Goal: Transaction & Acquisition: Obtain resource

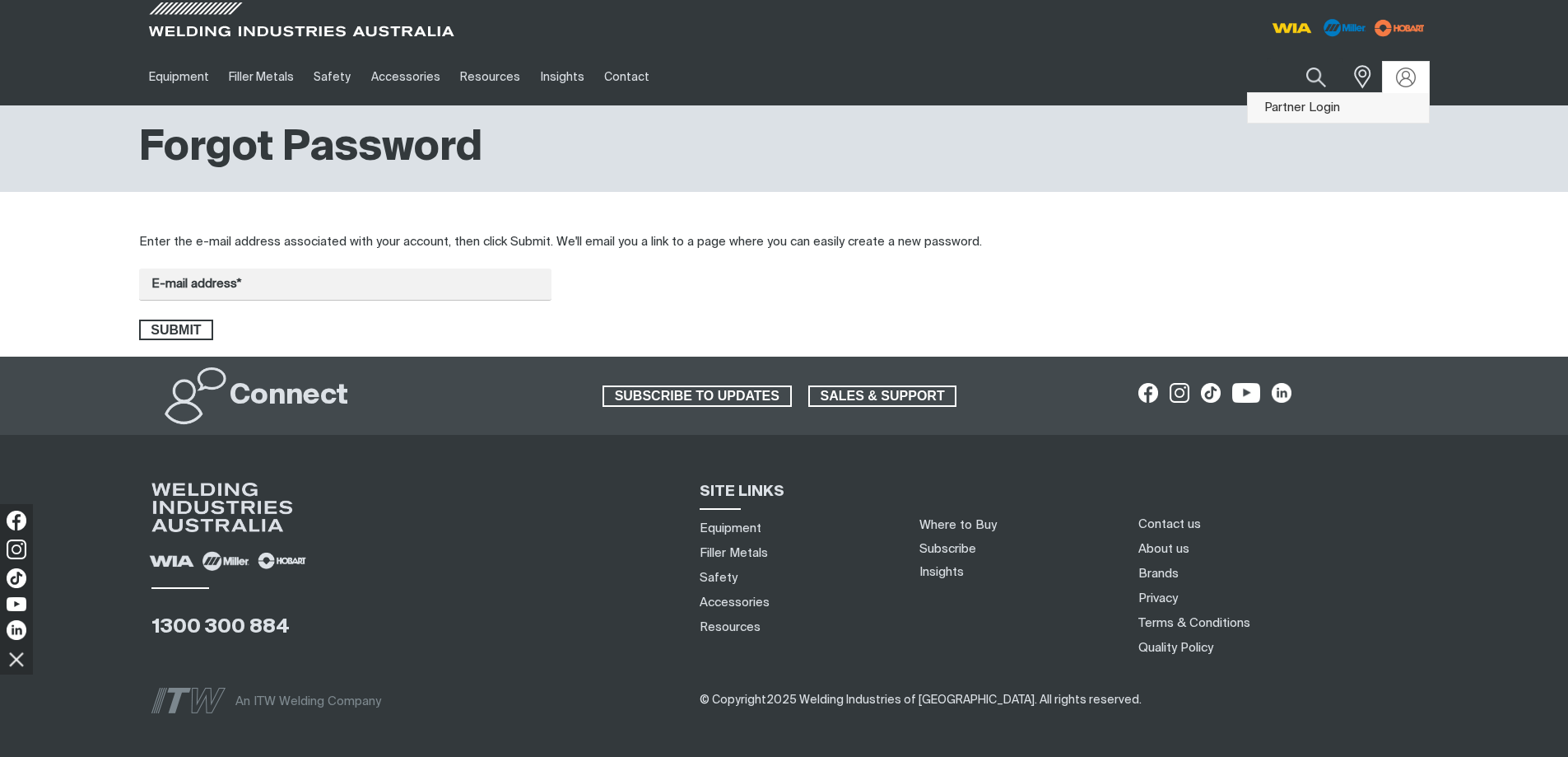
click at [1353, 105] on link "Partner Login" at bounding box center [1339, 108] width 181 height 31
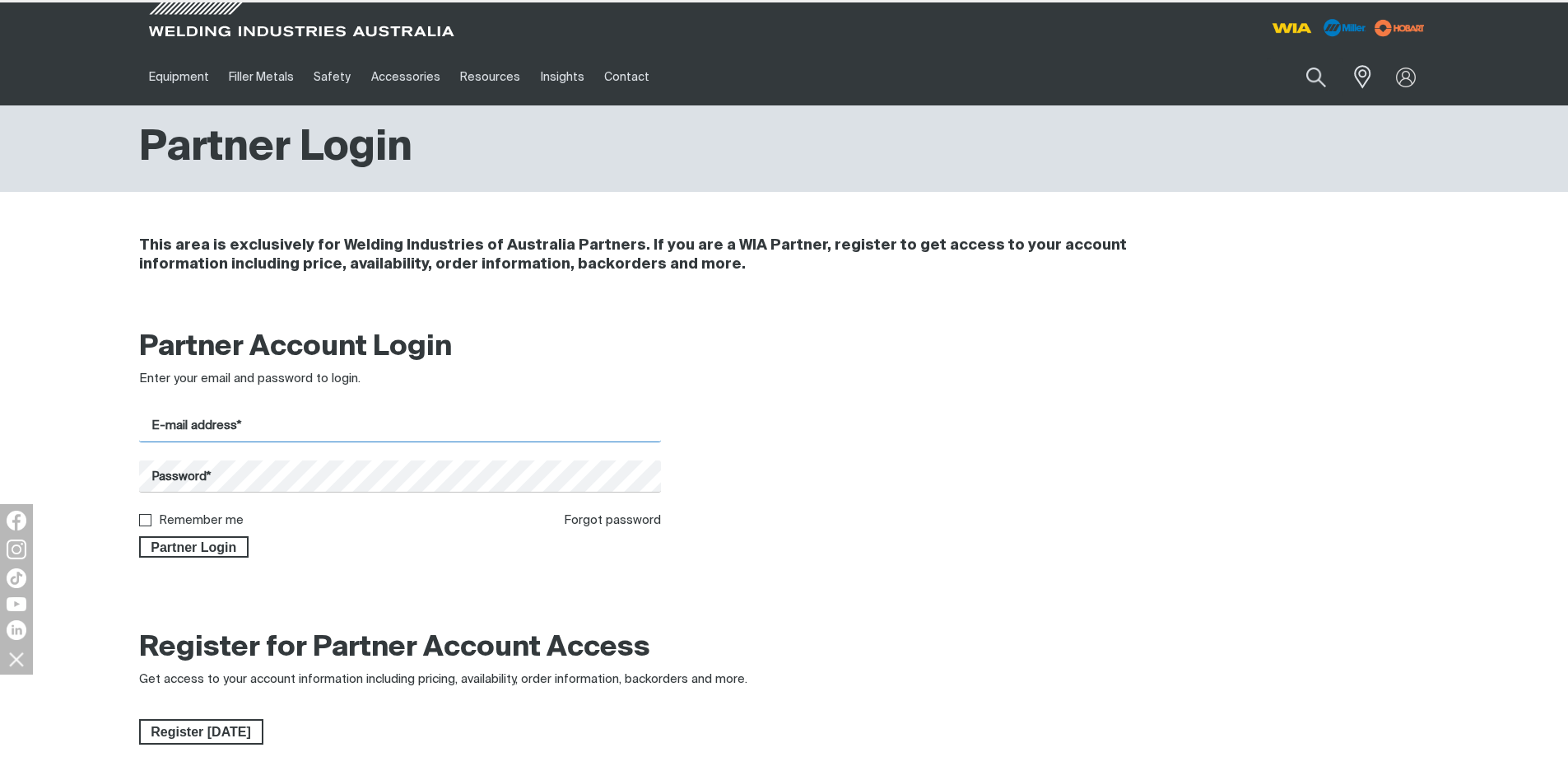
type input "[PERSON_NAME][EMAIL_ADDRESS][DOMAIN_NAME]"
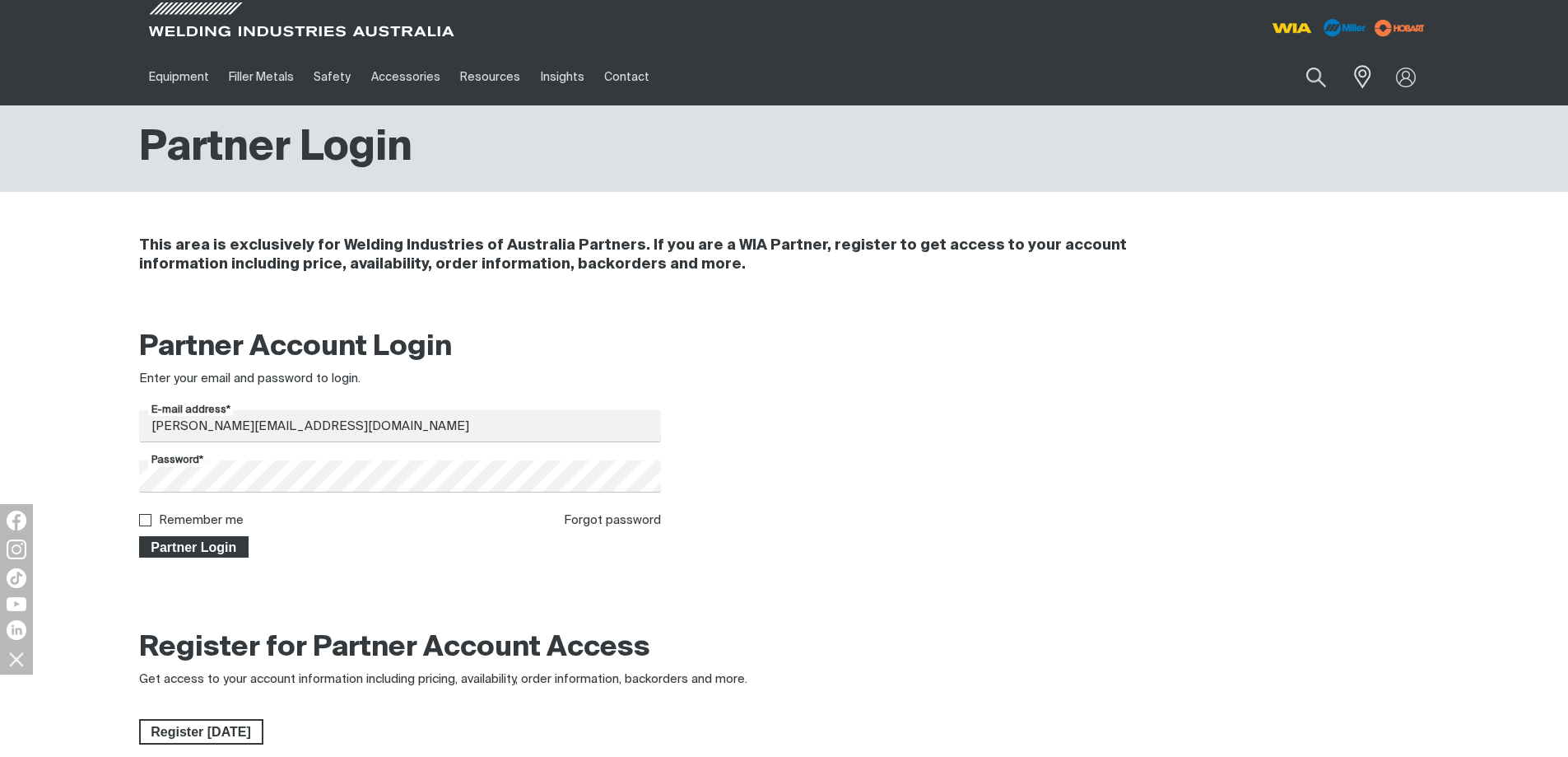
click at [193, 548] on span "Partner Login" at bounding box center [194, 546] width 107 height 21
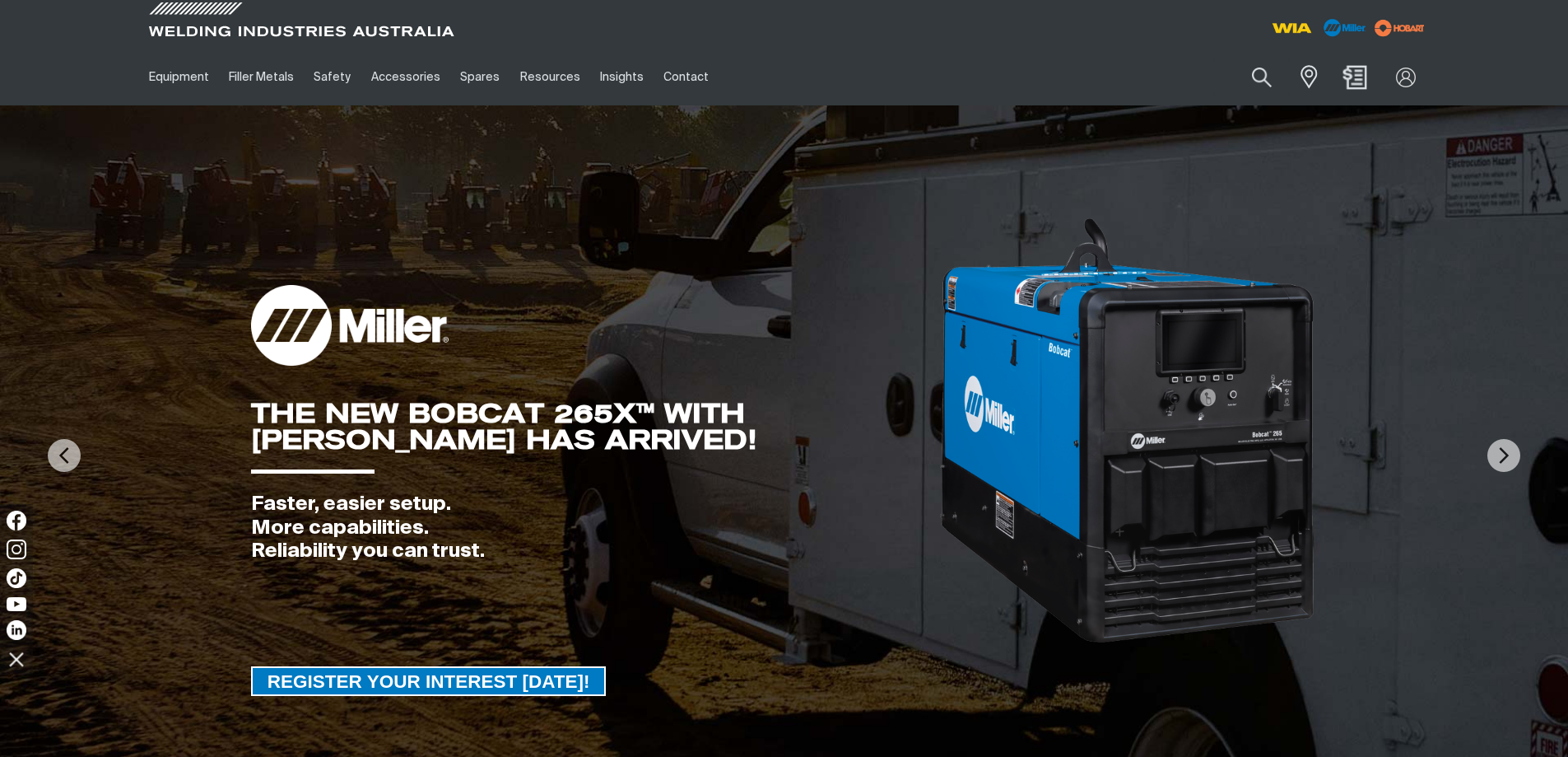
click at [1350, 71] on img "Shopping cart (0 product(s))" at bounding box center [1354, 76] width 24 height 24
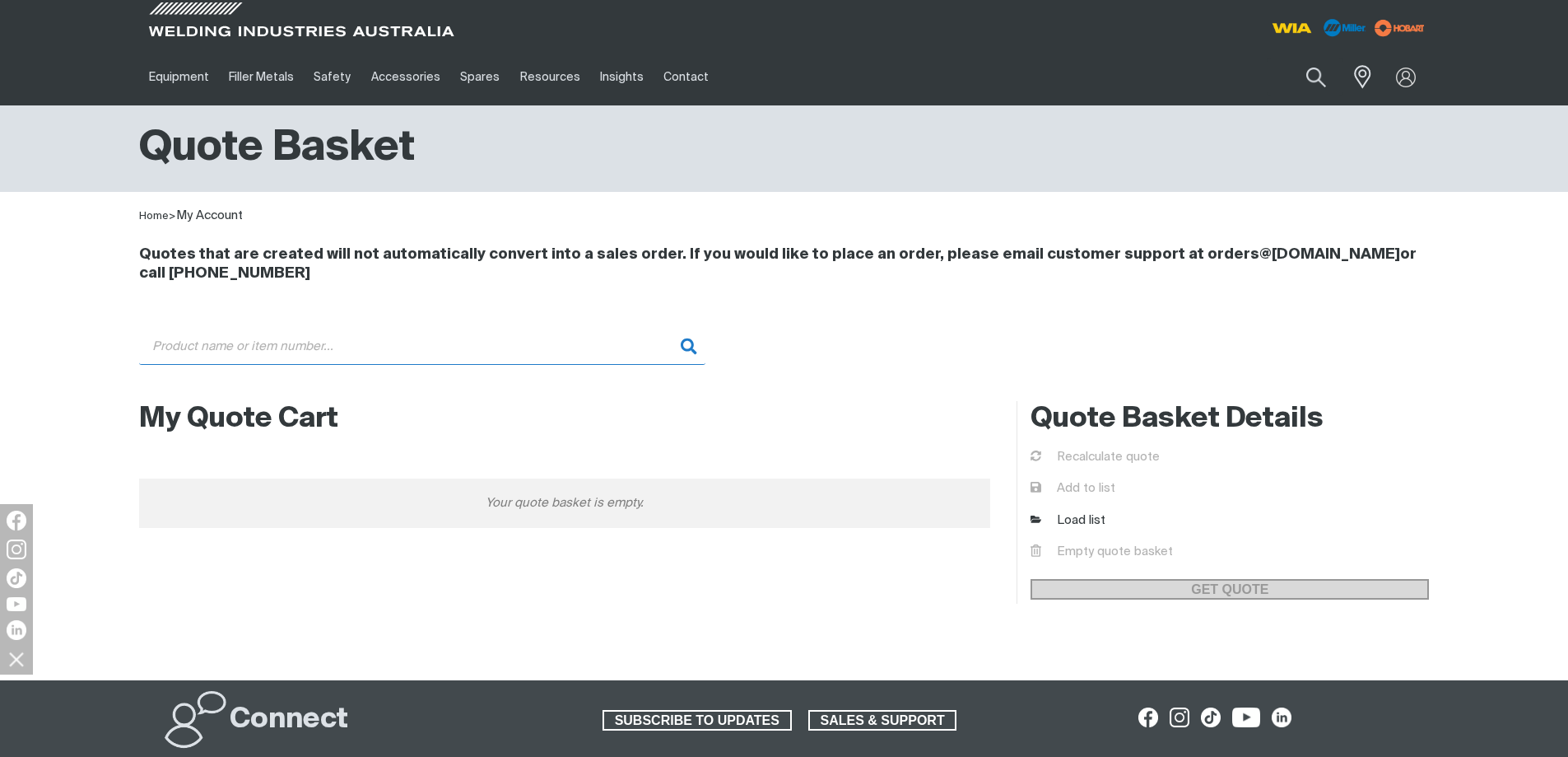
paste input "S225719-053"
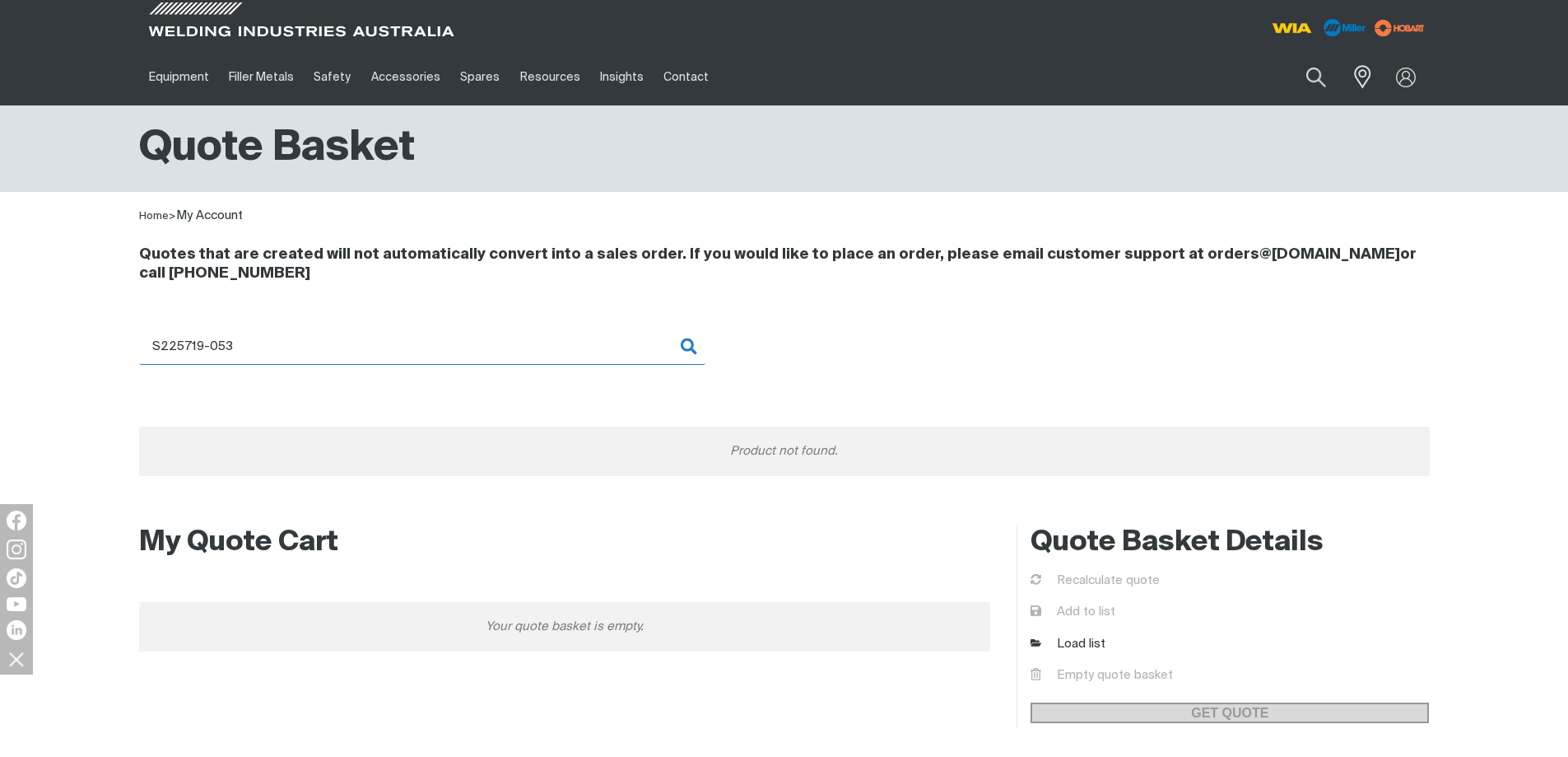
click at [280, 345] on input "S225719-053" at bounding box center [422, 346] width 566 height 37
type input "S"
click at [364, 350] on input "S225719-053" at bounding box center [422, 346] width 566 height 37
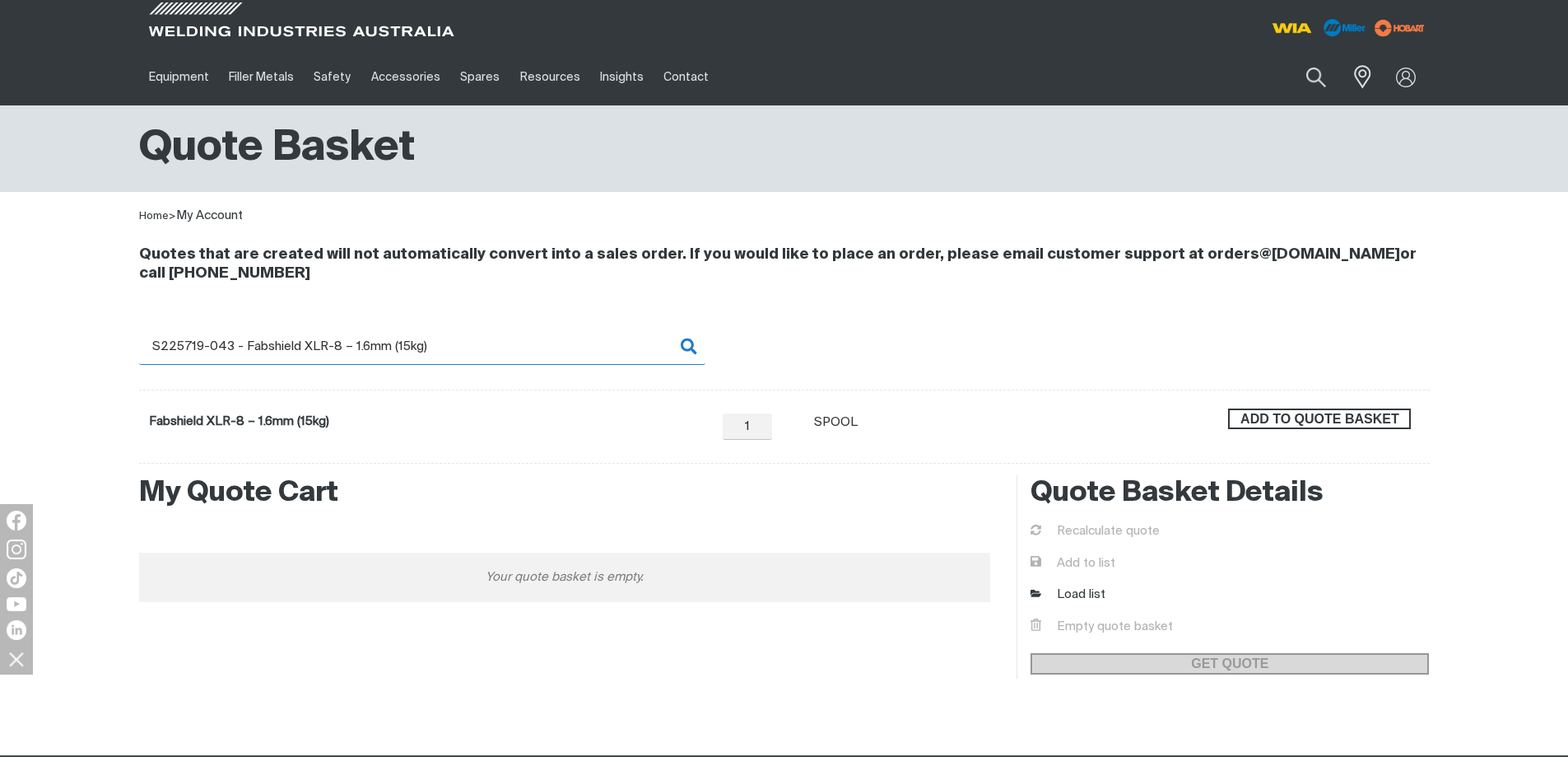
type input "S225719-043 - Fabshield XLR-8 – 1.6mm (15kg)"
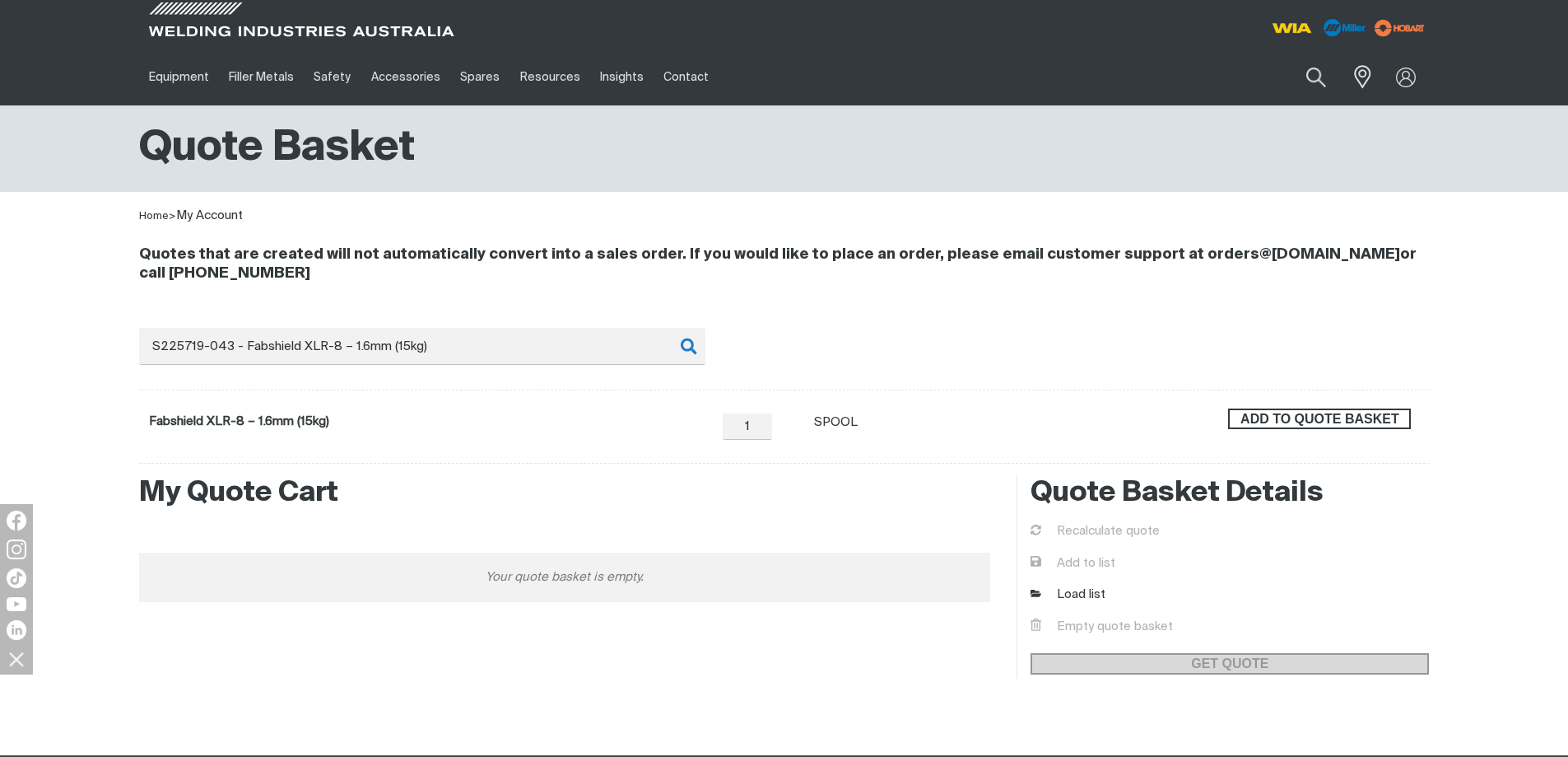
click at [1324, 416] on span "ADD TO QUOTE BASKET" at bounding box center [1320, 419] width 179 height 21
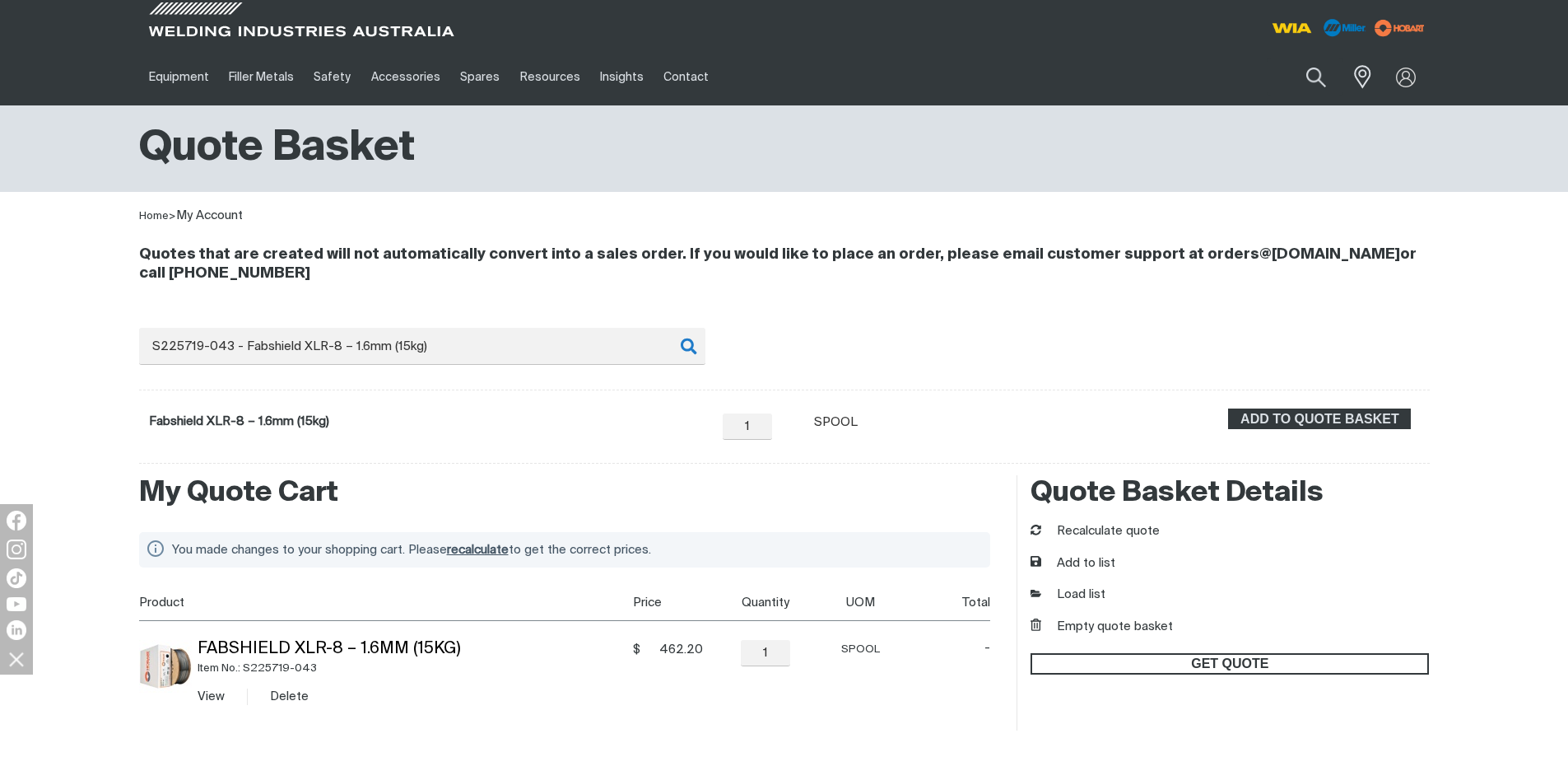
click at [1206, 656] on span "GET QUOTE" at bounding box center [1230, 663] width 395 height 21
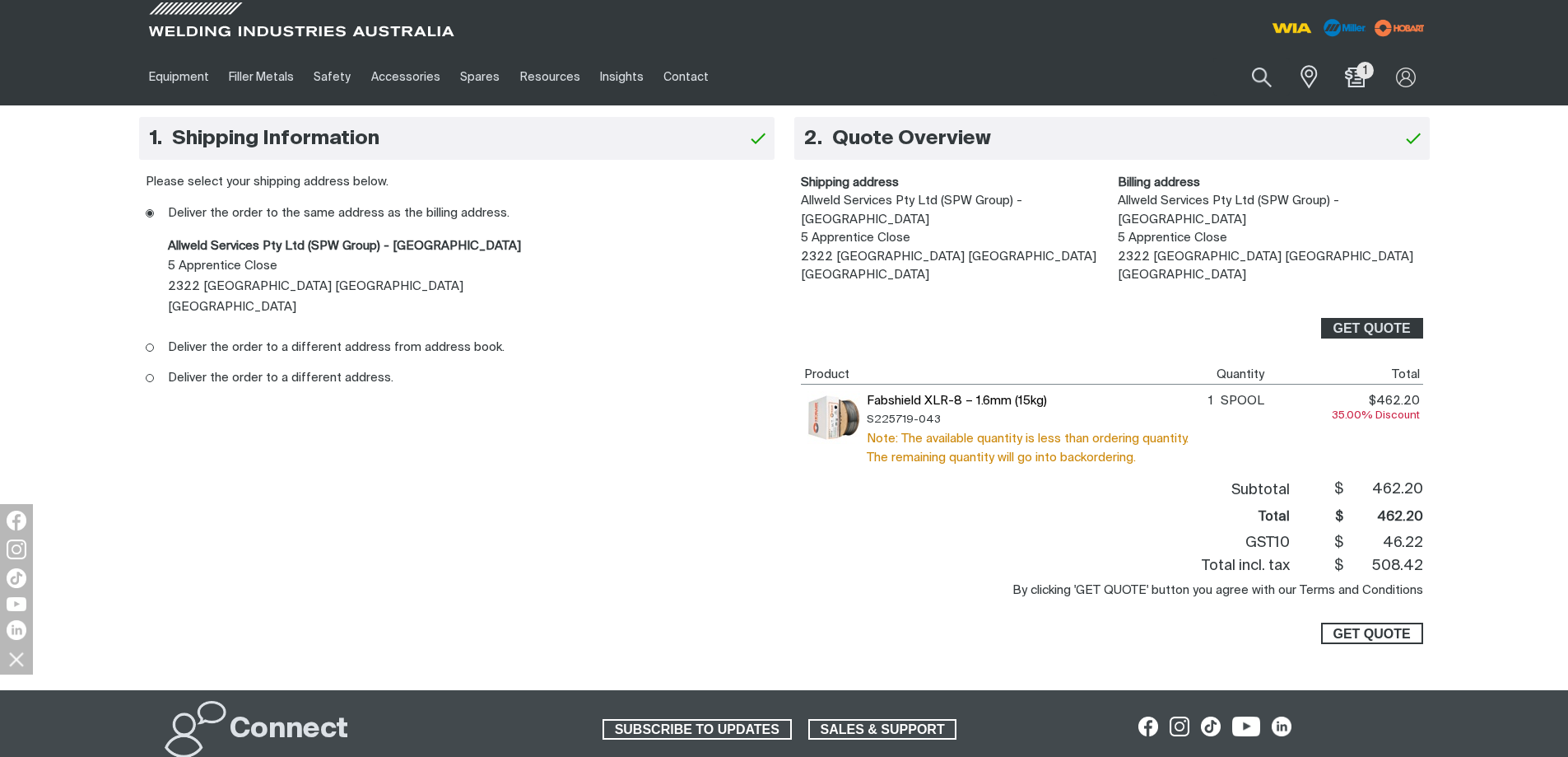
click at [1380, 622] on span "GET QUOTE" at bounding box center [1370, 633] width 77 height 21
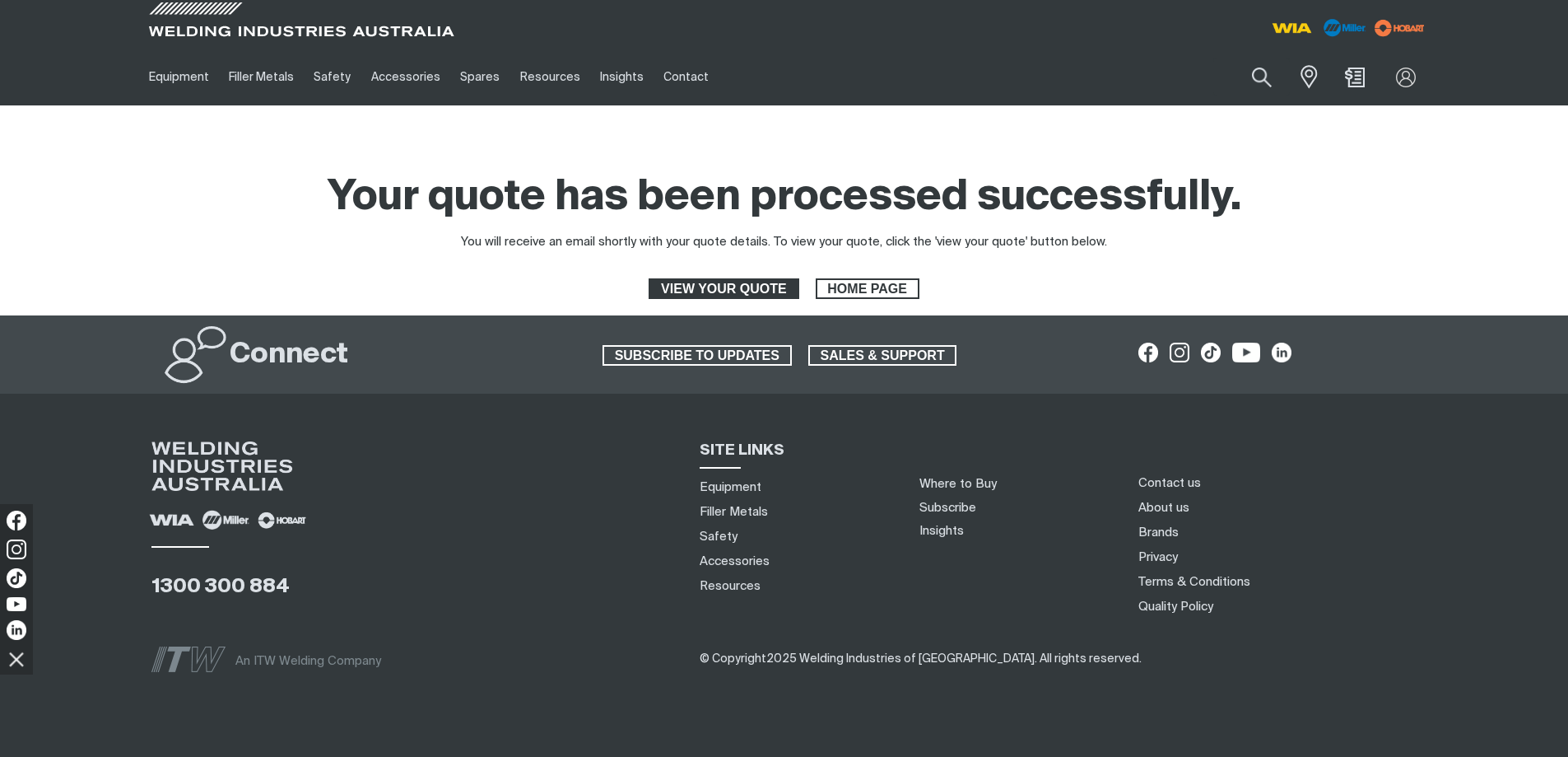
click at [687, 291] on span "VIEW YOUR QUOTE" at bounding box center [723, 289] width 147 height 21
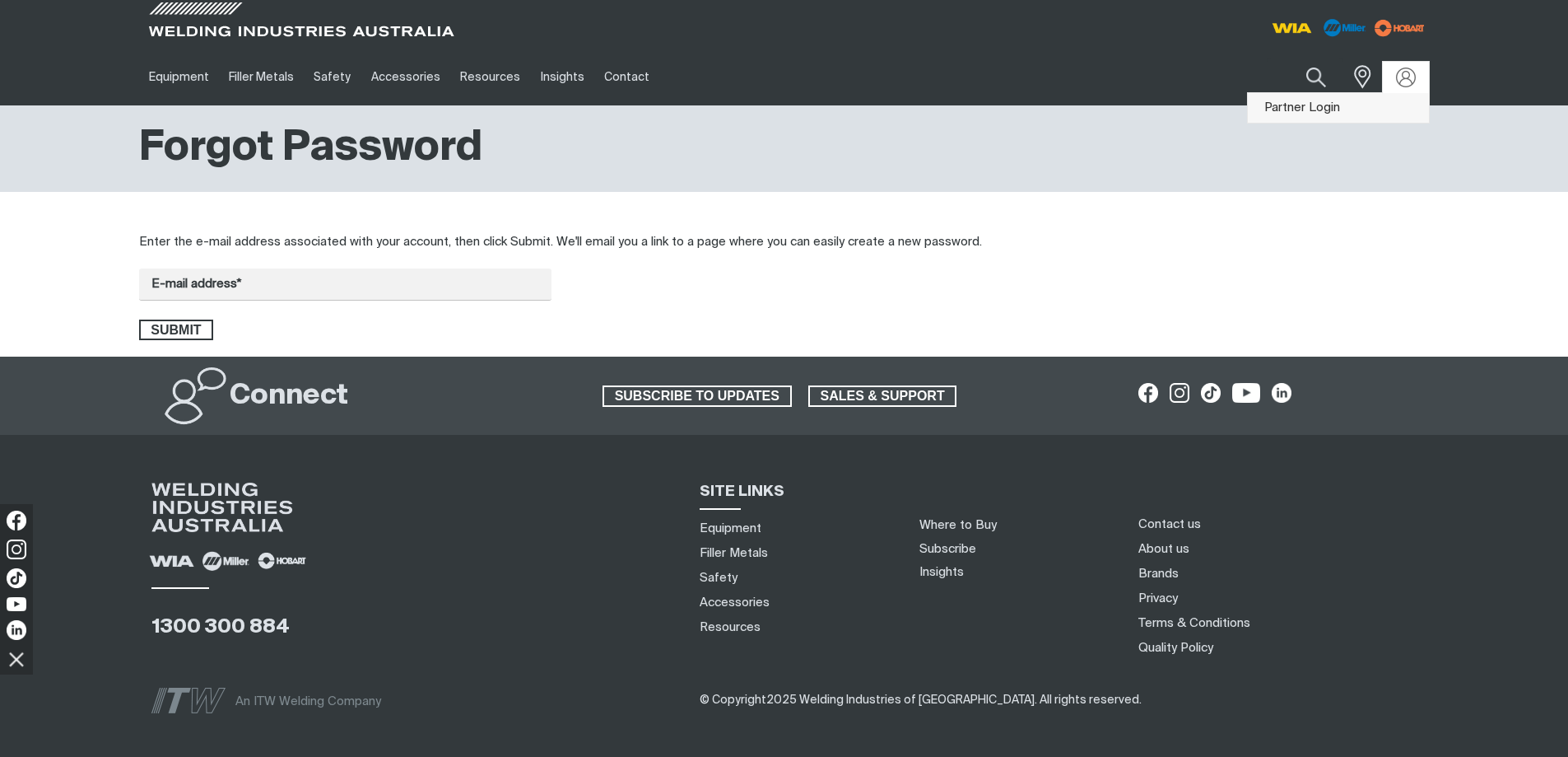
click at [1340, 111] on link "Partner Login" at bounding box center [1339, 108] width 181 height 31
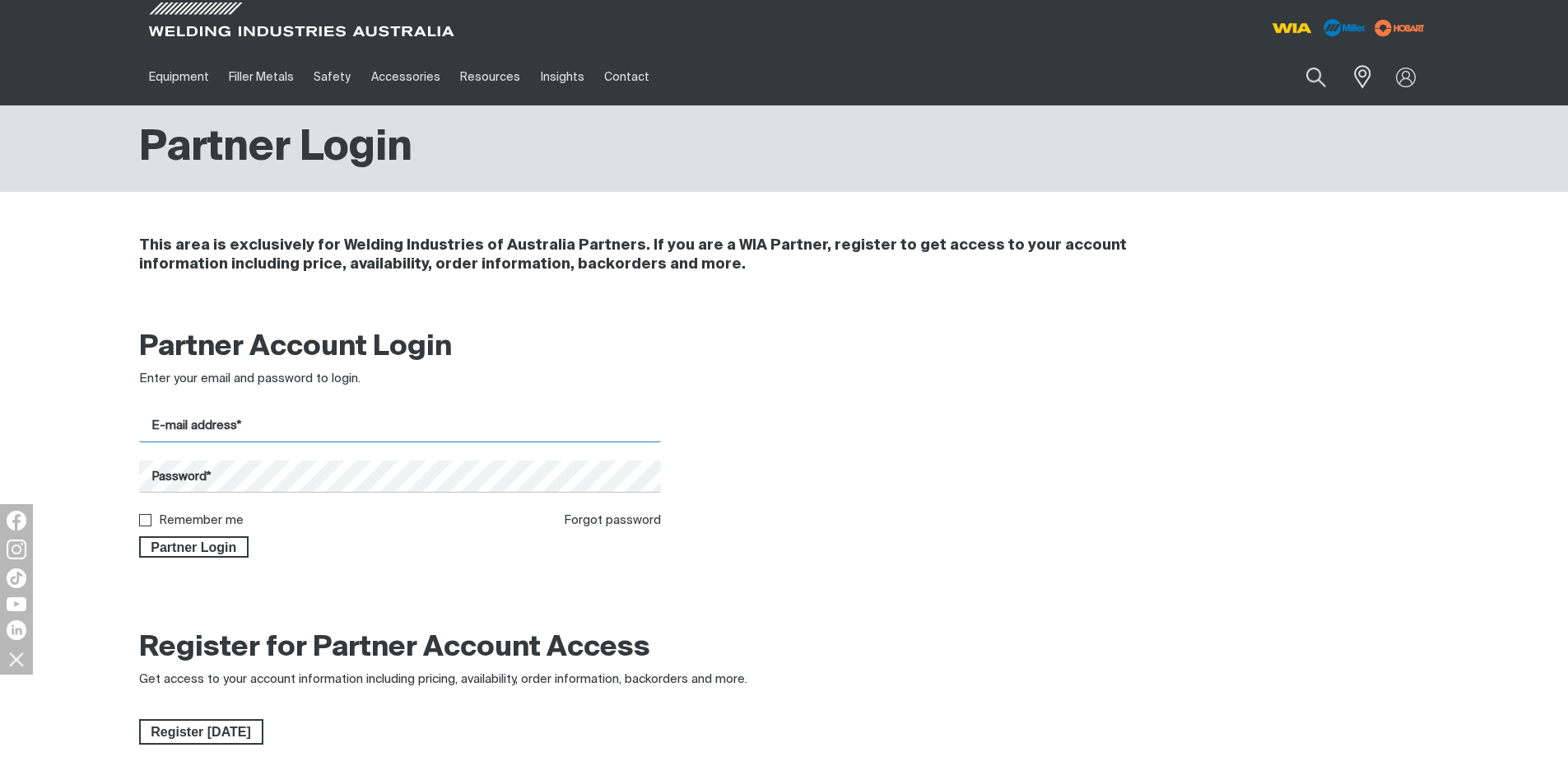
type input "[PERSON_NAME][EMAIL_ADDRESS][DOMAIN_NAME]"
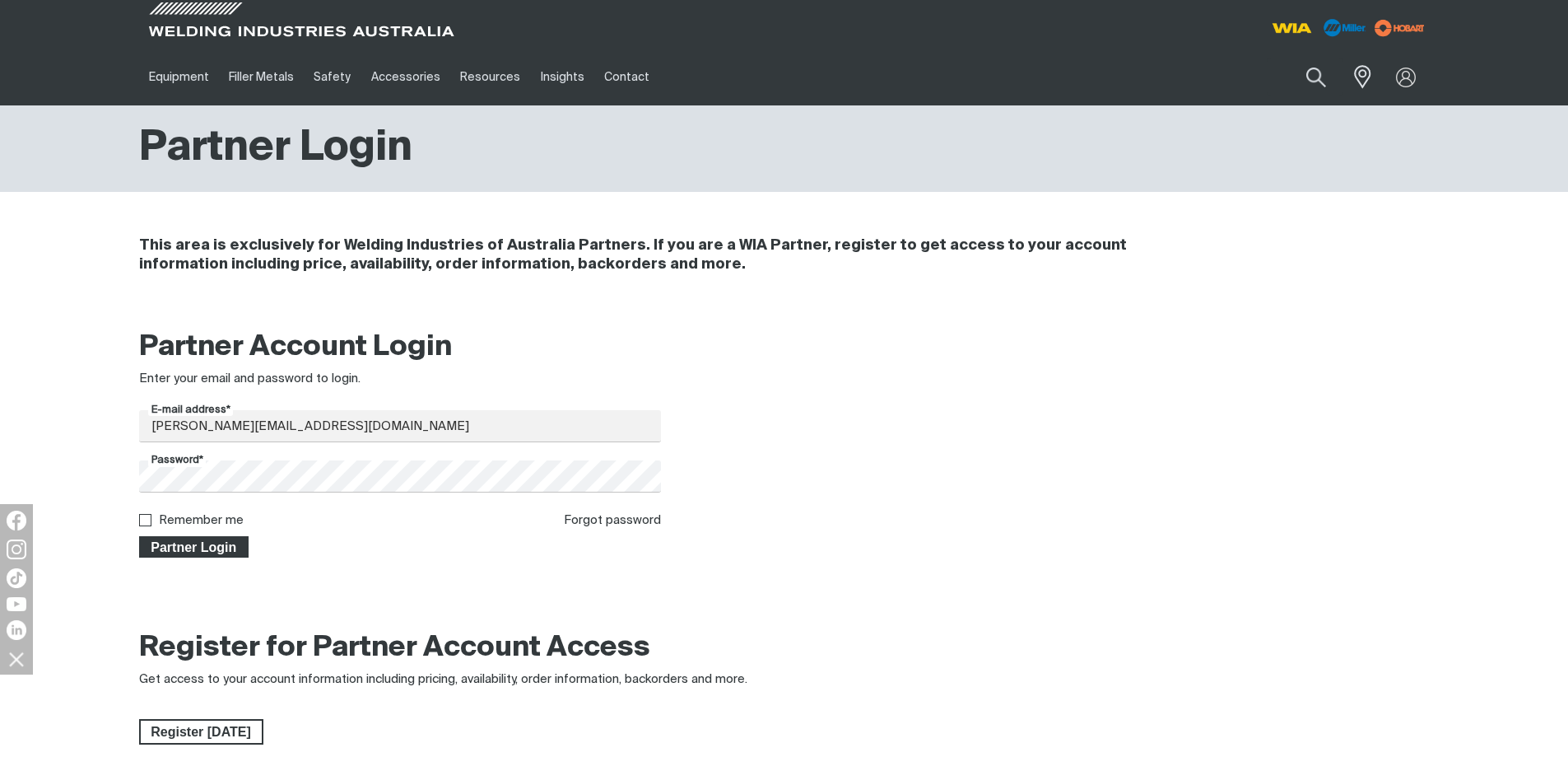
click at [168, 545] on span "Partner Login" at bounding box center [194, 546] width 107 height 21
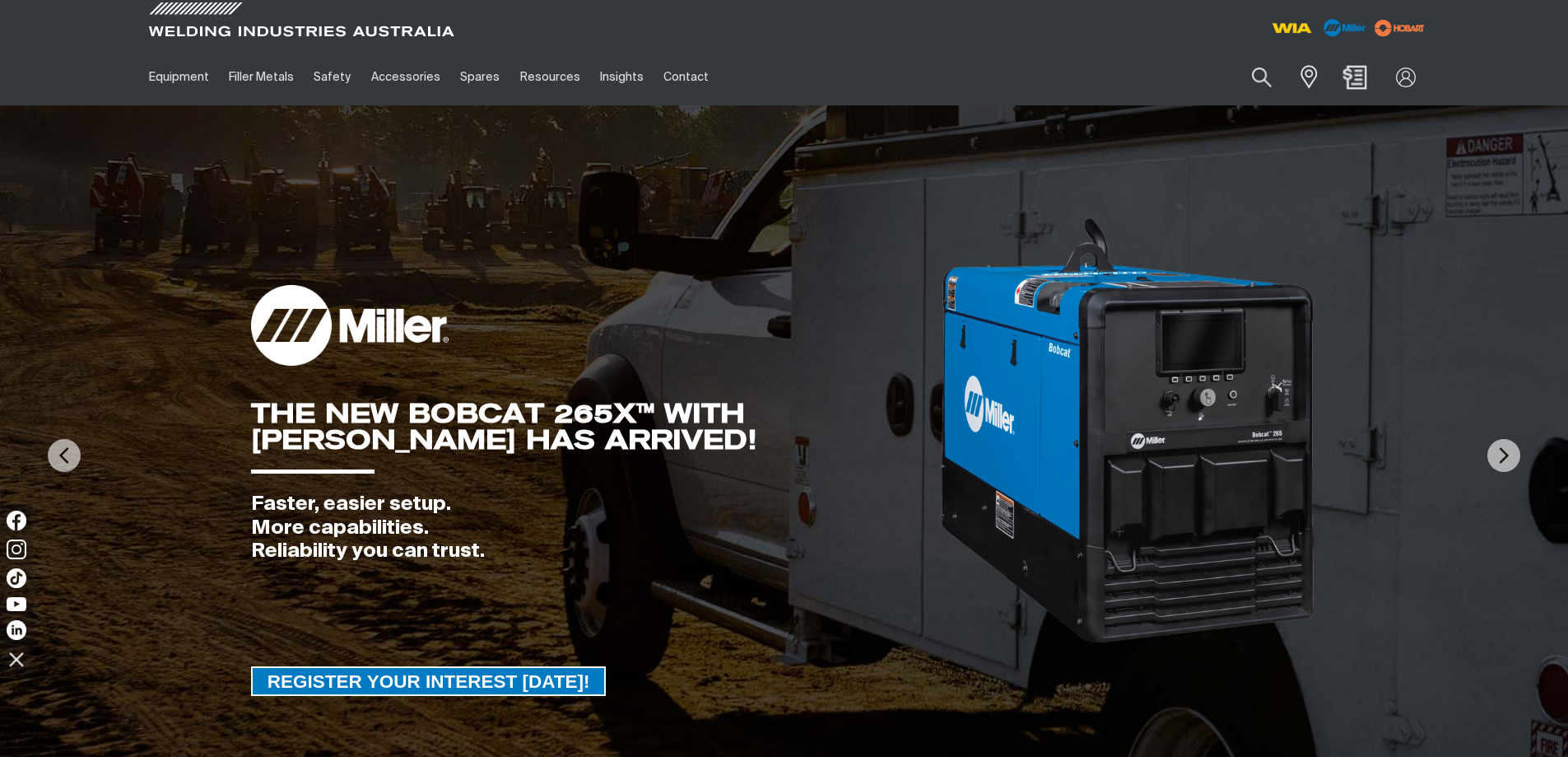
click at [1357, 75] on img "Shopping cart (0 product(s))" at bounding box center [1354, 76] width 24 height 24
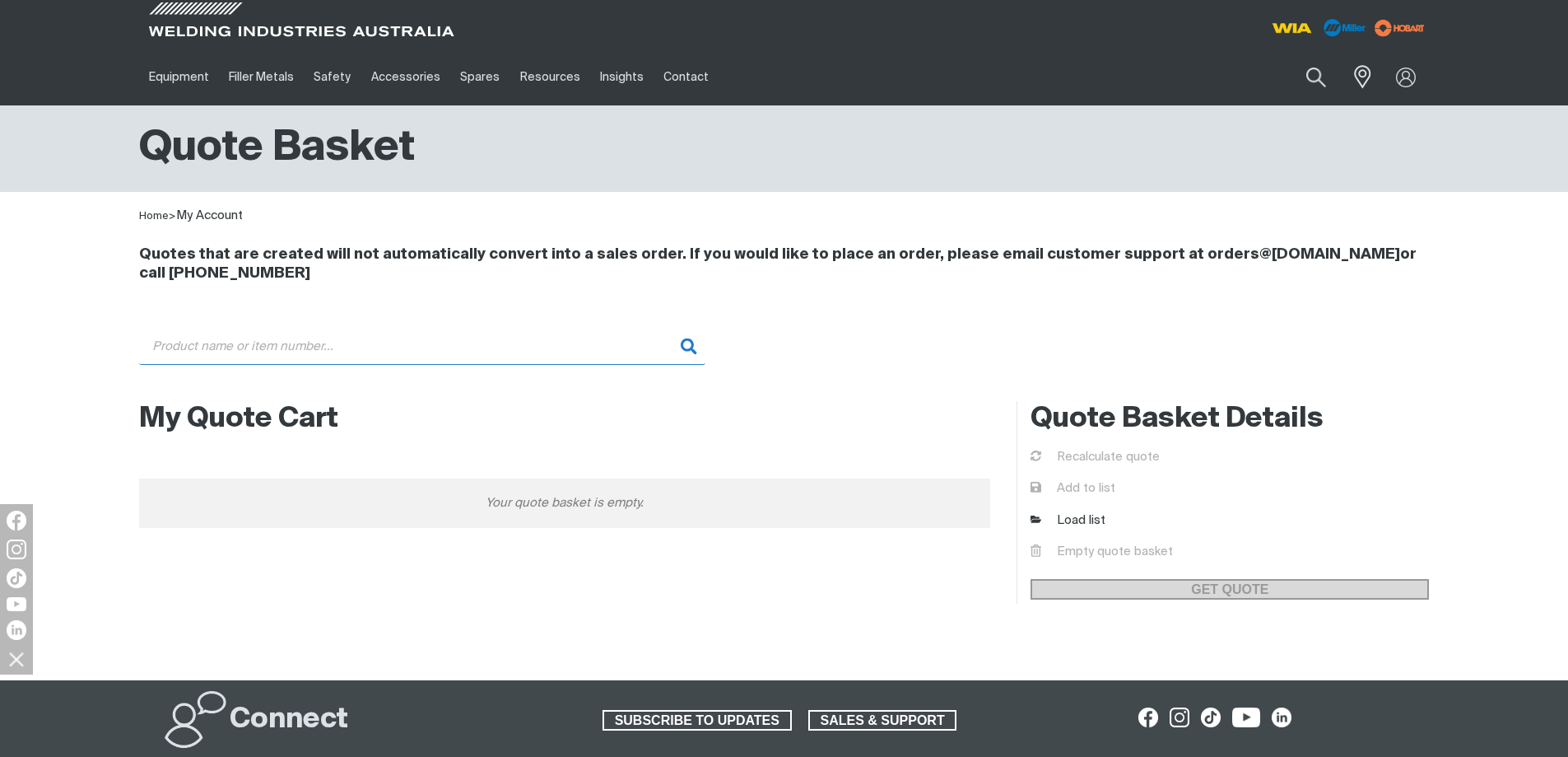
click at [312, 347] on input "Search" at bounding box center [422, 346] width 566 height 37
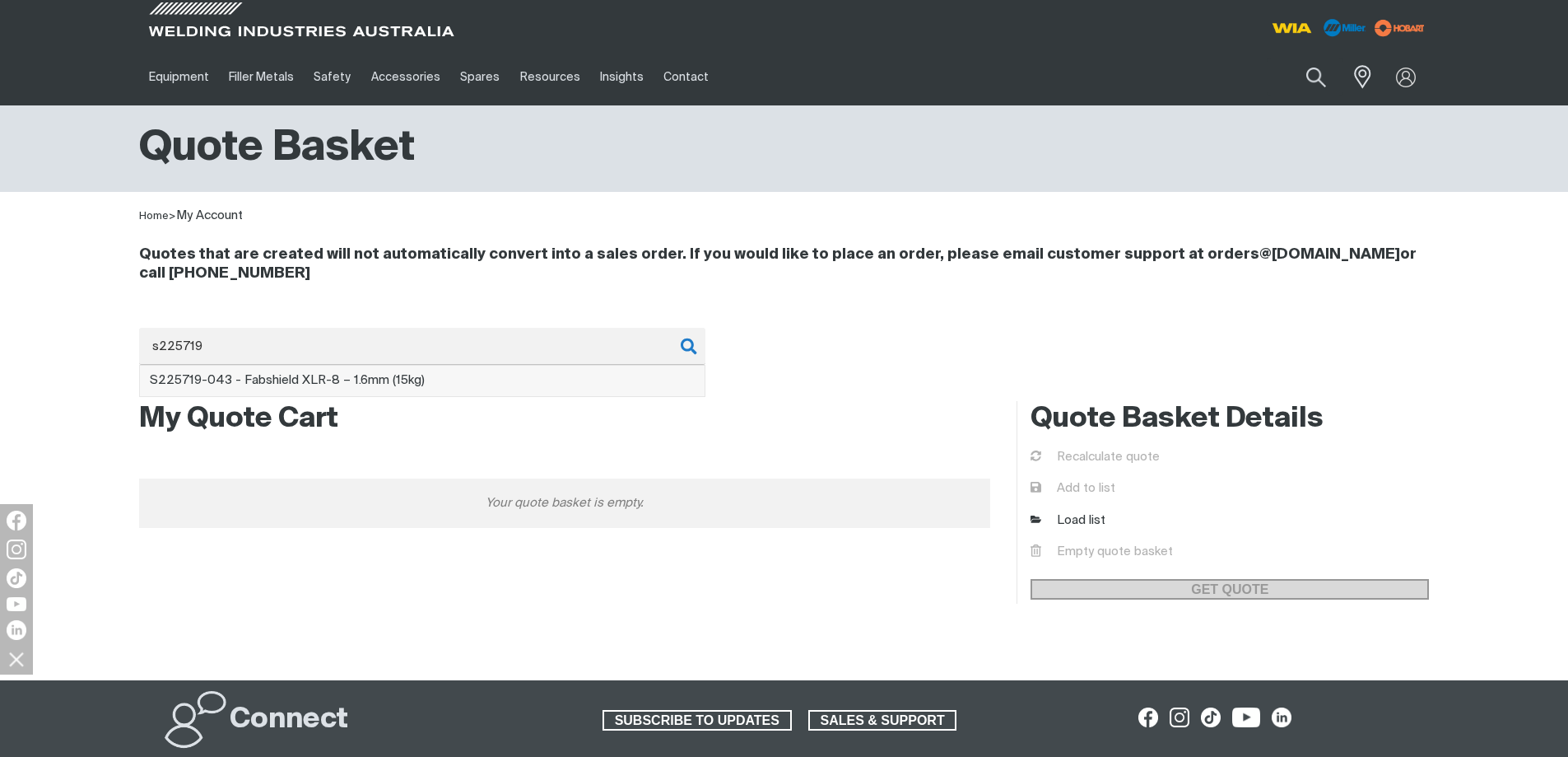
click at [368, 380] on span "S225719 -043 - Fabshield XLR-8 – 1.6mm (15kg)" at bounding box center [287, 380] width 275 height 12
type input "S225719-043 - Fabshield XLR-8 – 1.6mm (15kg)"
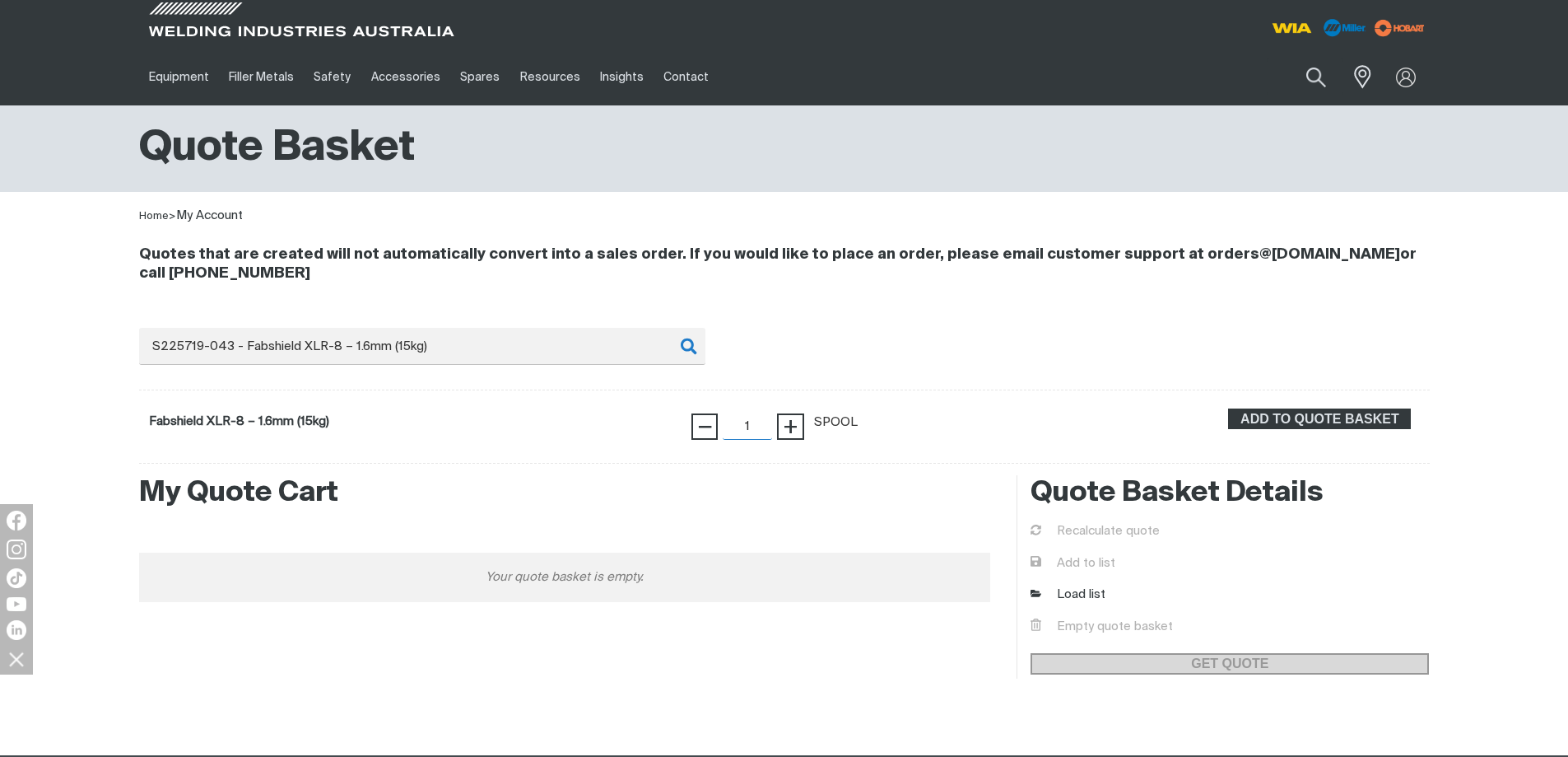
click at [753, 426] on input "1" at bounding box center [747, 427] width 50 height 27
click at [788, 426] on span "+" at bounding box center [790, 426] width 15 height 28
type input "3"
click at [788, 426] on span "+" at bounding box center [790, 426] width 15 height 28
click at [1368, 412] on span "ADD TO QUOTE BASKET" at bounding box center [1320, 419] width 179 height 21
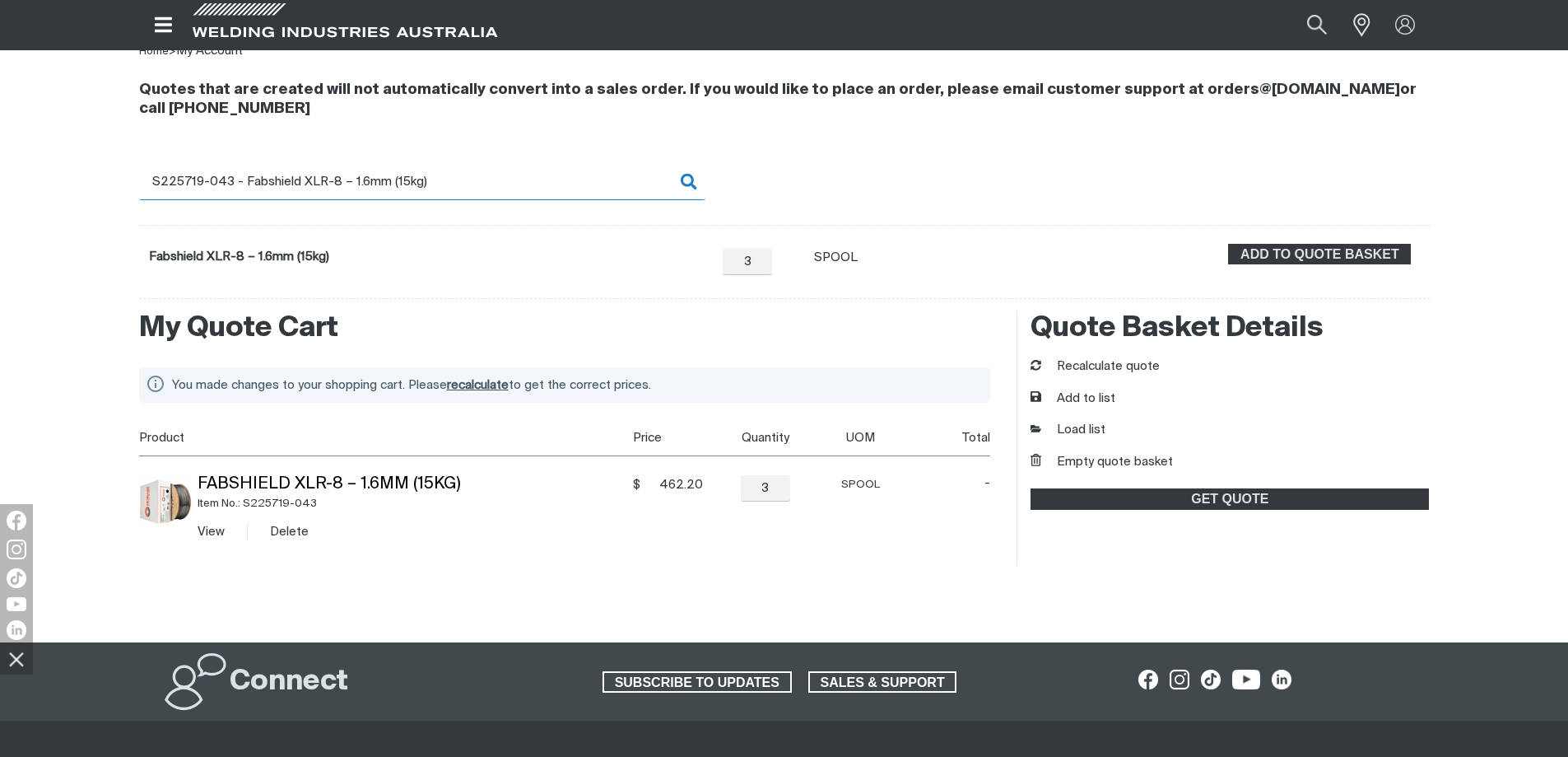
scroll to position [247, 0]
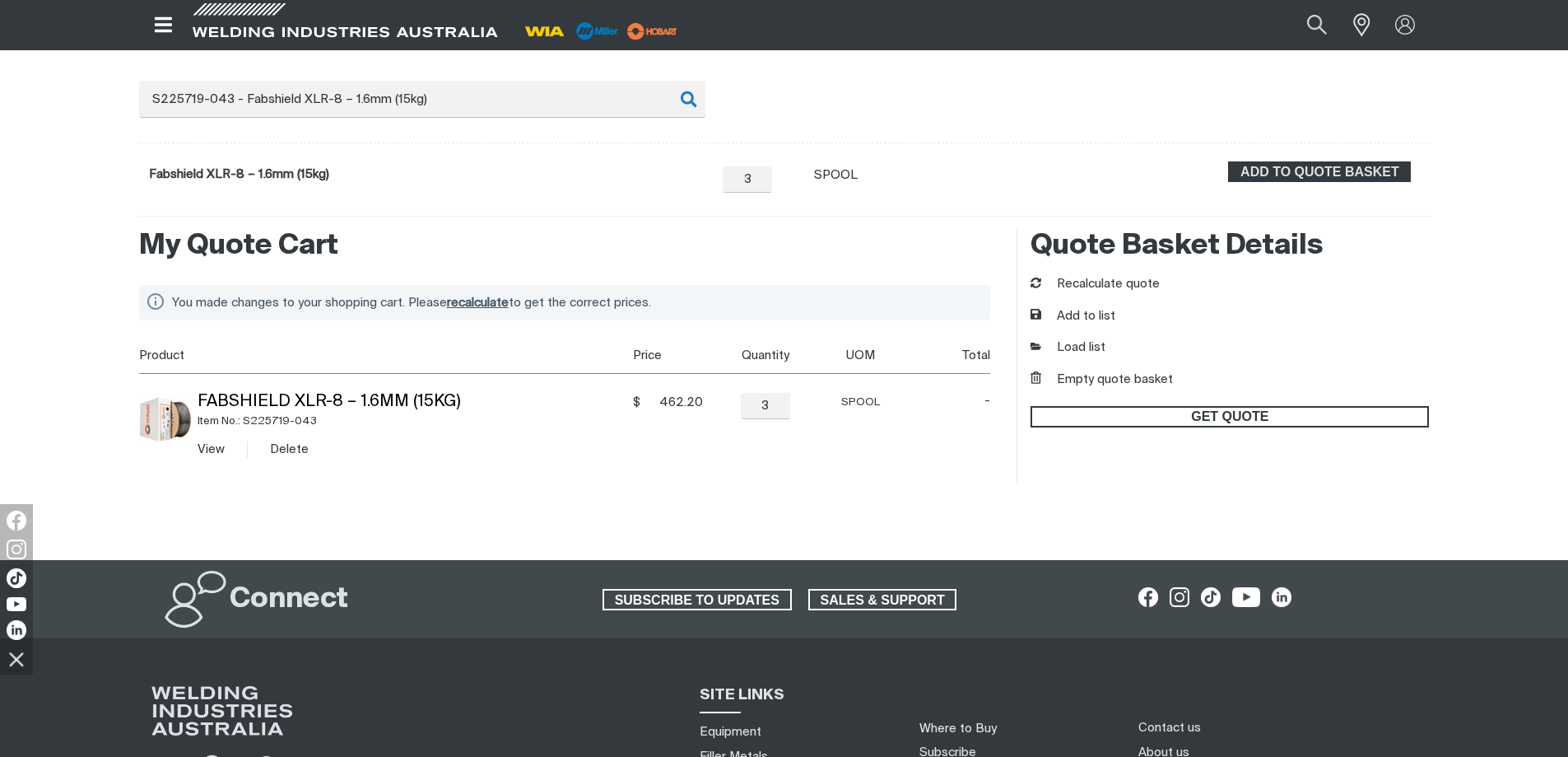
click at [1255, 416] on span "GET QUOTE" at bounding box center [1230, 416] width 395 height 21
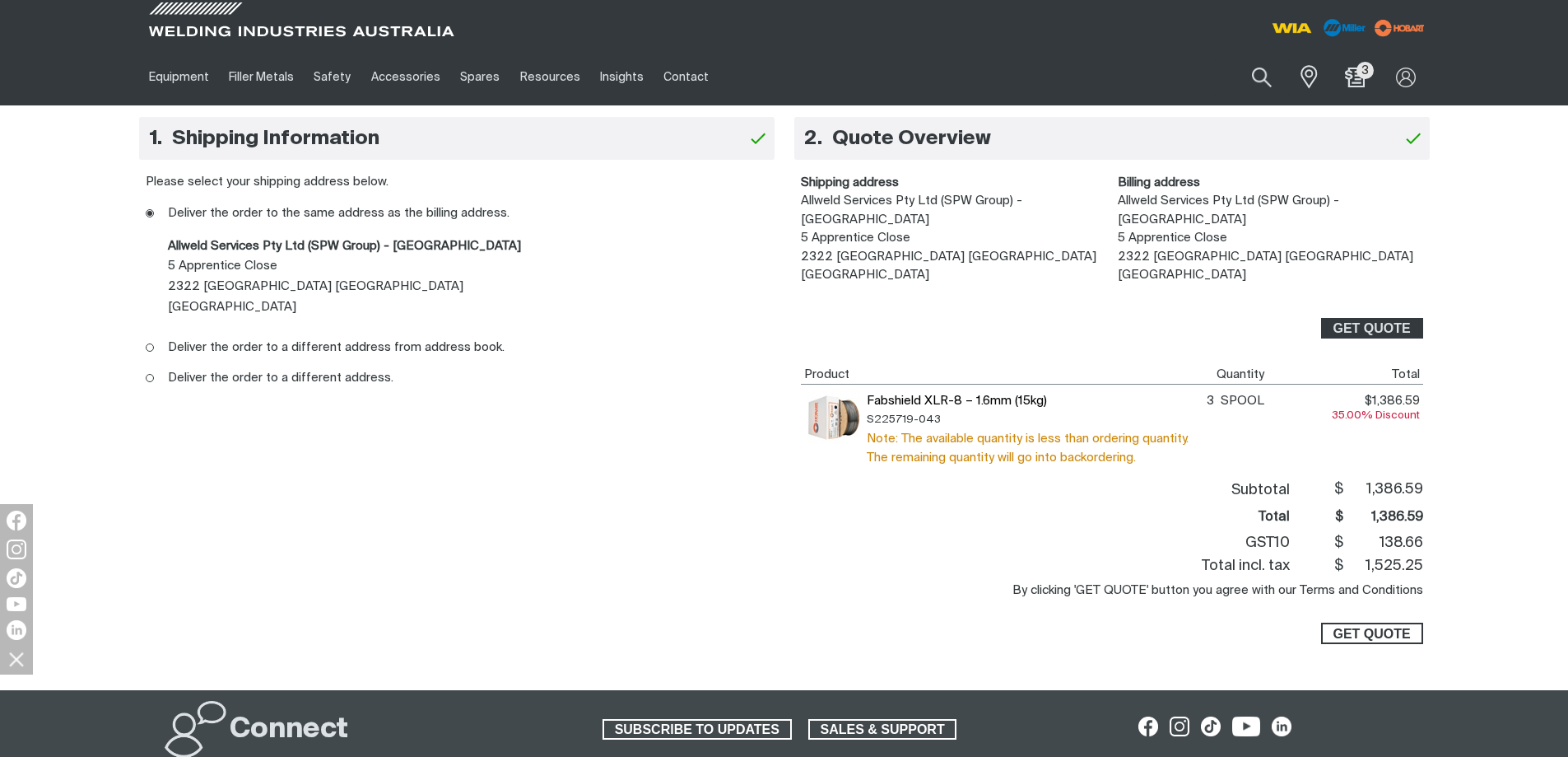
click at [1365, 622] on span "GET QUOTE" at bounding box center [1370, 633] width 77 height 21
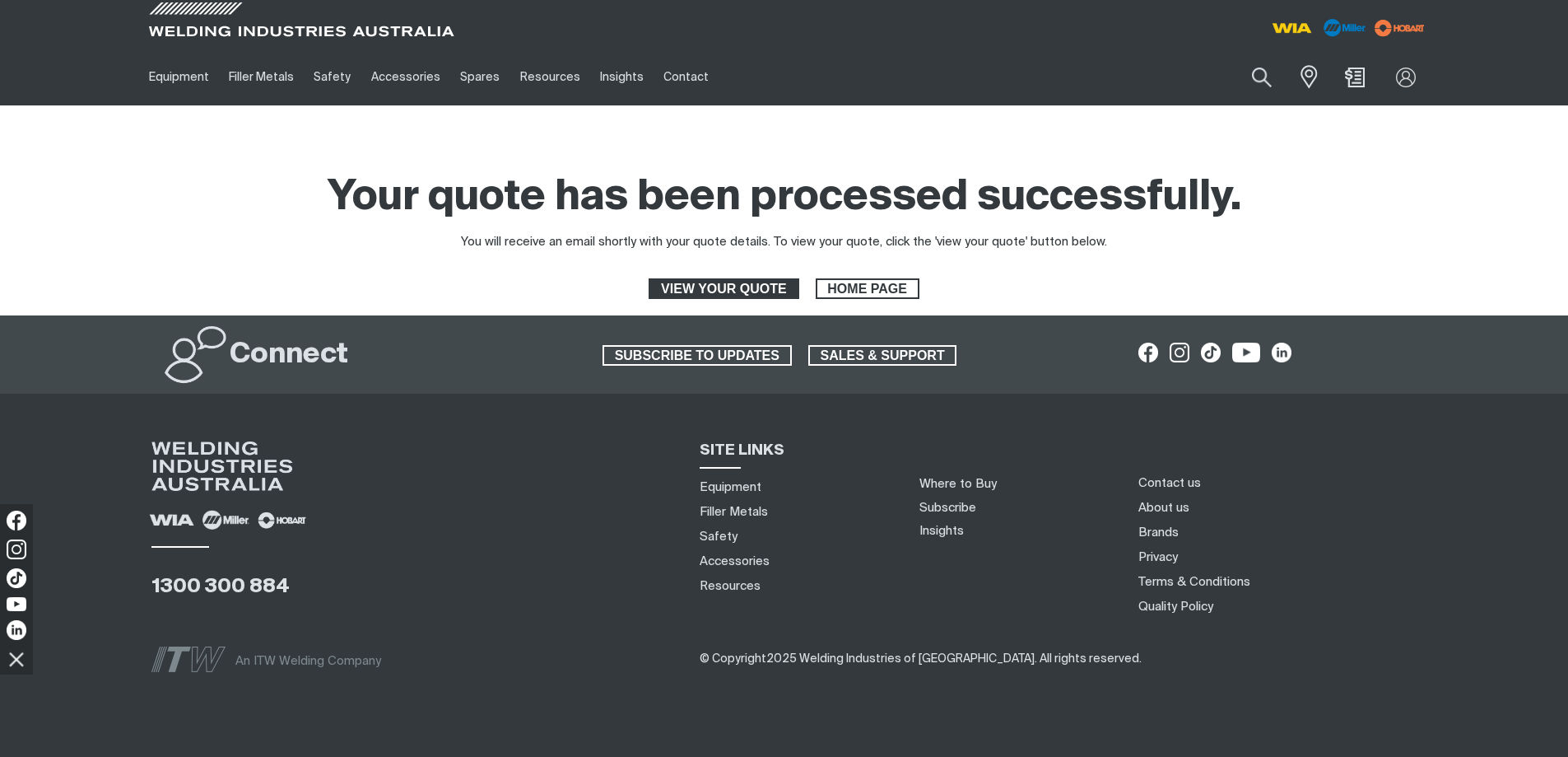
click at [740, 290] on span "VIEW YOUR QUOTE" at bounding box center [723, 289] width 147 height 21
